Goal: Navigation & Orientation: Understand site structure

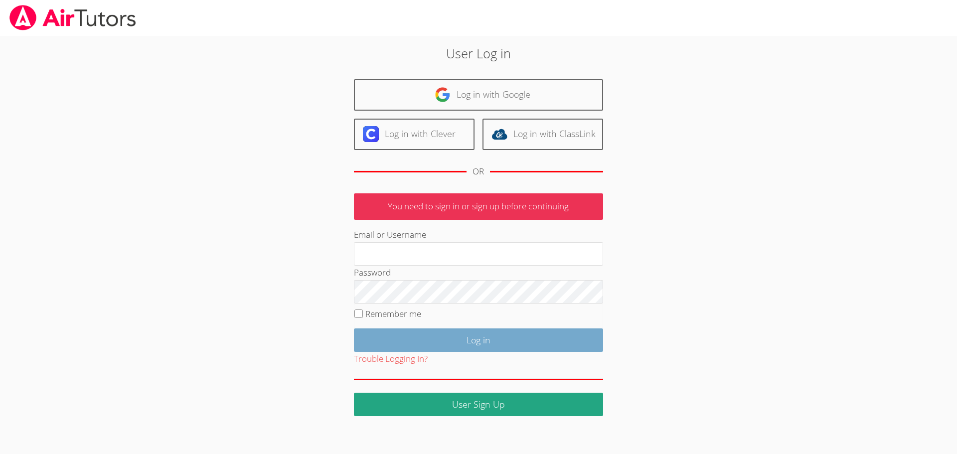
type input "[EMAIL_ADDRESS][DOMAIN_NAME]"
click at [472, 343] on input "Log in" at bounding box center [478, 340] width 249 height 23
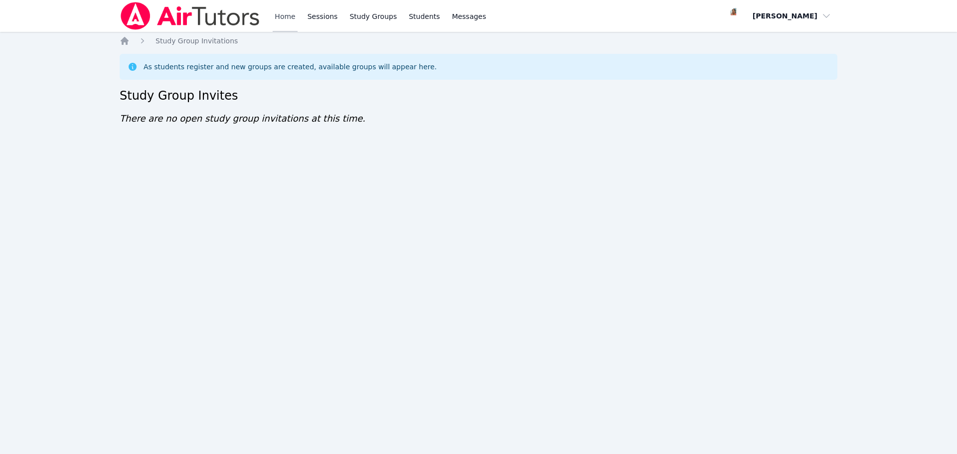
click at [291, 14] on link "Home" at bounding box center [285, 16] width 24 height 32
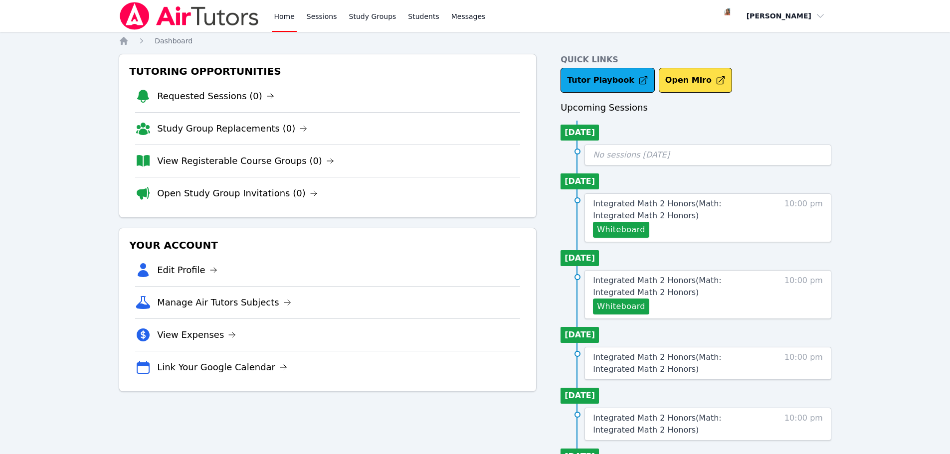
click at [281, 12] on link "Home" at bounding box center [284, 16] width 24 height 32
click at [309, 16] on link "Sessions" at bounding box center [322, 16] width 34 height 32
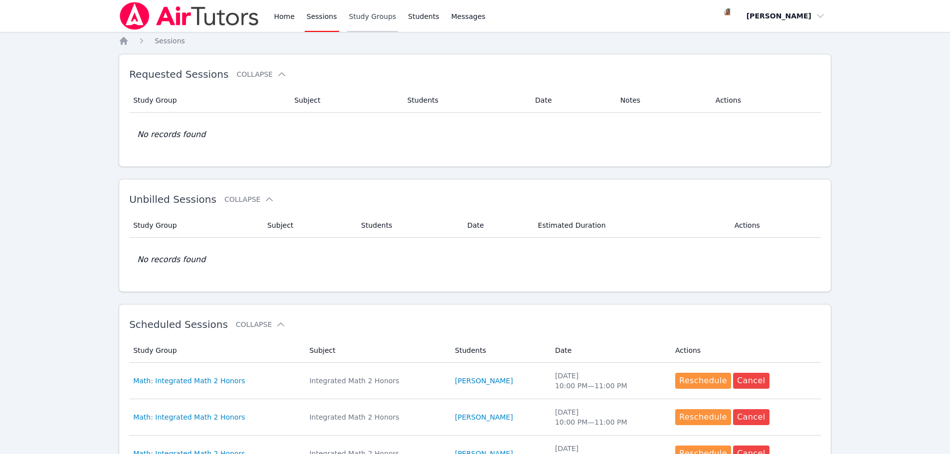
click at [352, 20] on link "Study Groups" at bounding box center [372, 16] width 51 height 32
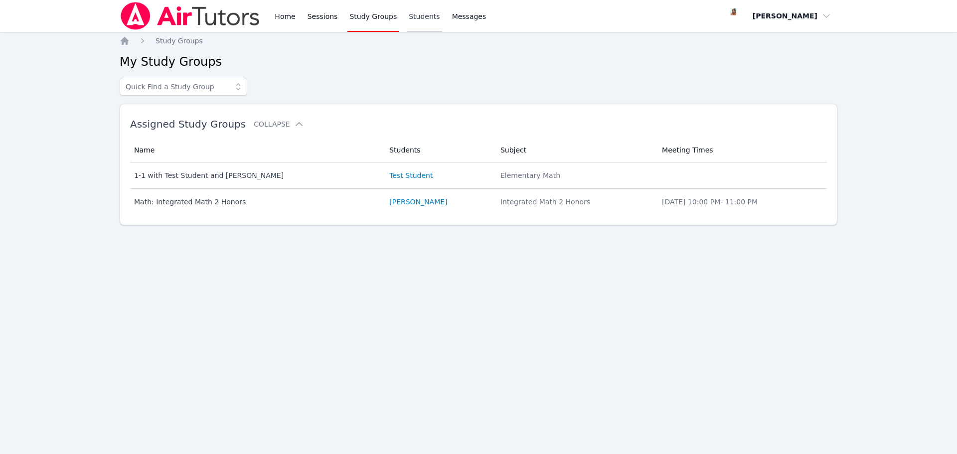
click at [421, 19] on link "Students" at bounding box center [424, 16] width 35 height 32
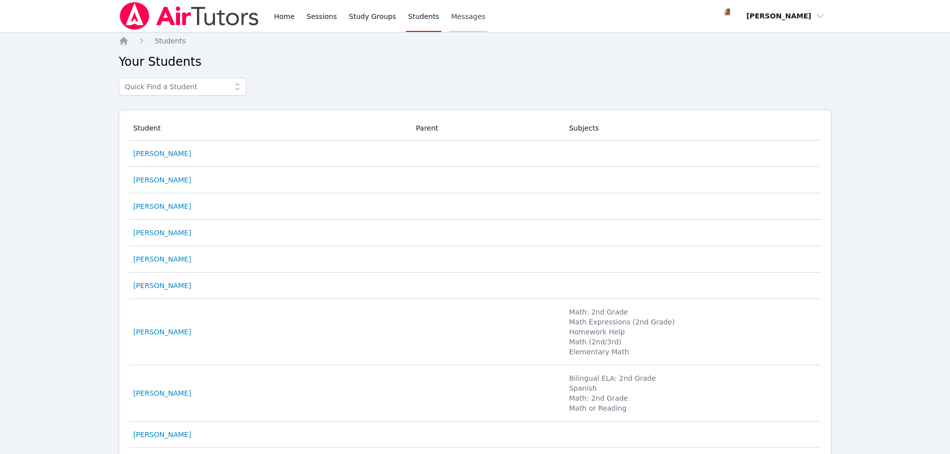
click at [451, 17] on span "Messages" at bounding box center [468, 16] width 34 height 10
